Goal: Transaction & Acquisition: Register for event/course

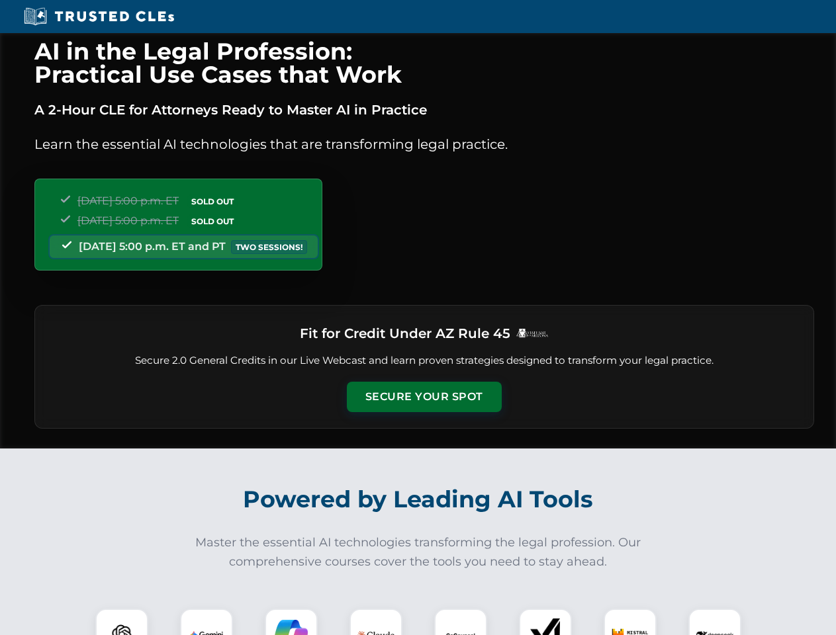
click at [424, 397] on button "Secure Your Spot" at bounding box center [424, 397] width 155 height 30
click at [122, 622] on img at bounding box center [122, 635] width 38 height 38
click at [206, 622] on img at bounding box center [206, 635] width 33 height 33
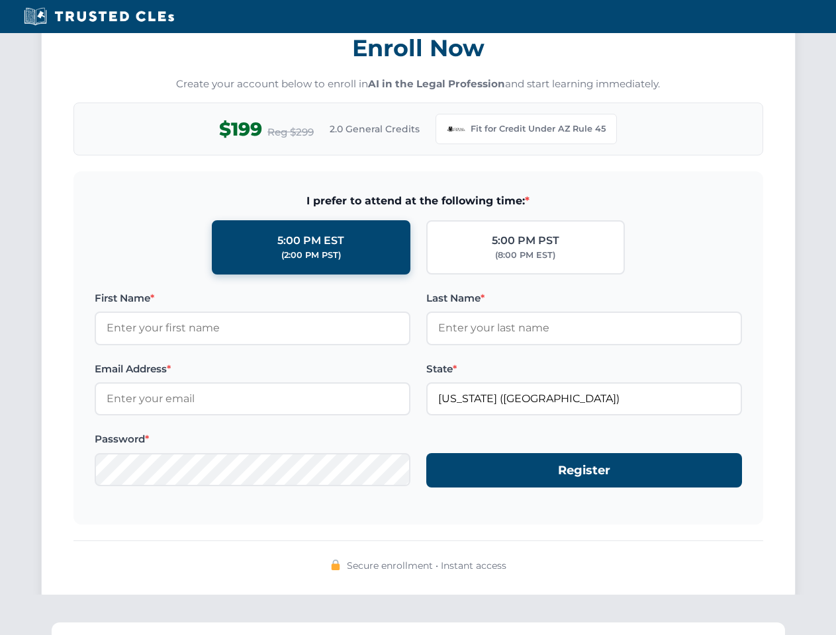
scroll to position [1290, 0]
